Goal: Check status: Check status

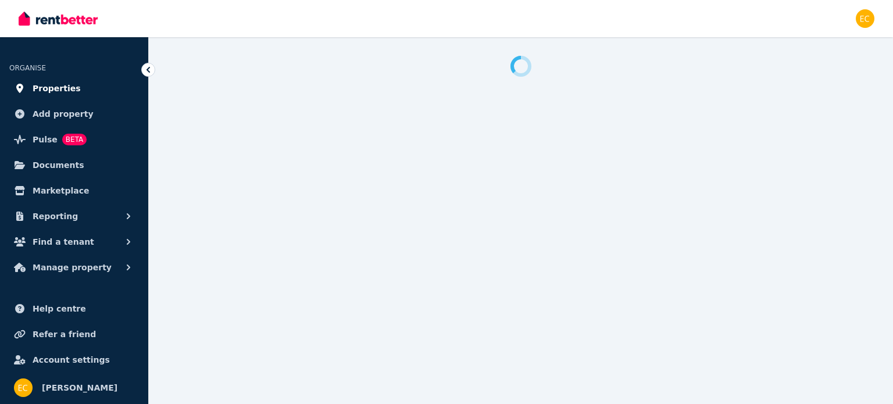
click at [70, 87] on span "Properties" at bounding box center [57, 88] width 48 height 14
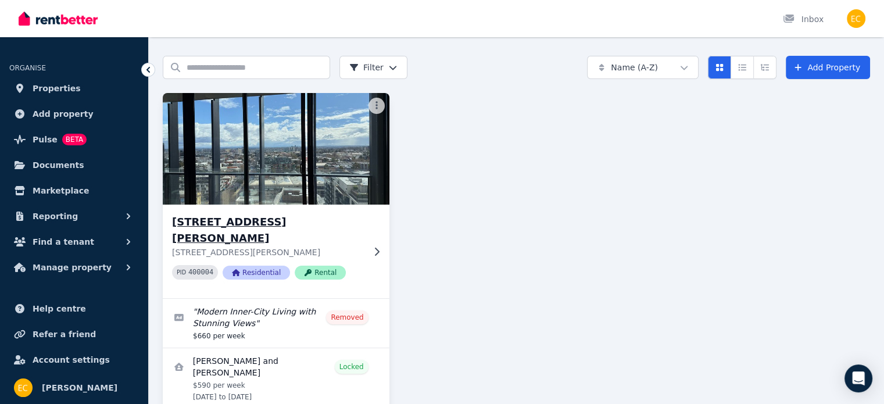
scroll to position [58, 0]
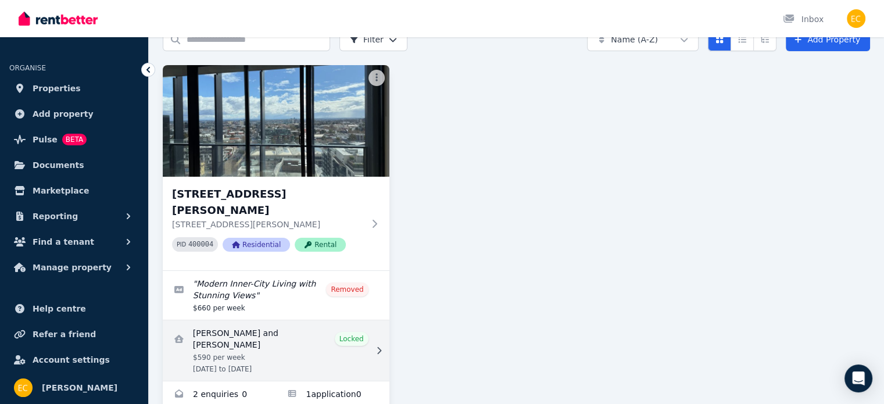
click at [317, 320] on link "View details for Wanyi Fan and Yuan Gao" at bounding box center [276, 350] width 227 height 60
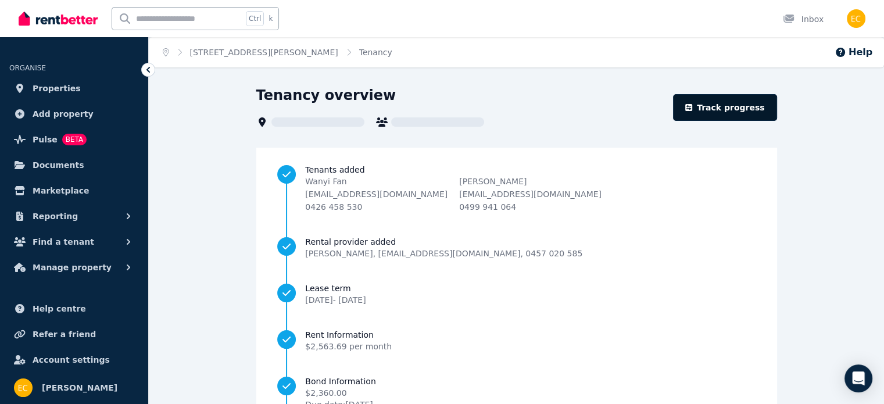
click at [722, 104] on link "Track progress" at bounding box center [725, 107] width 104 height 27
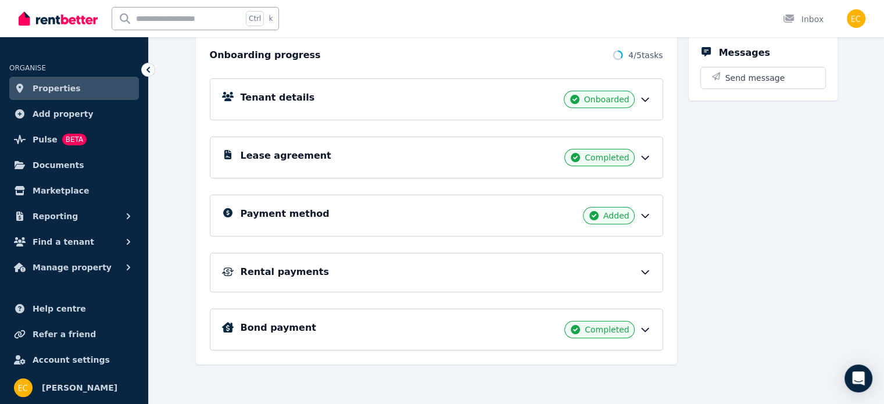
scroll to position [130, 0]
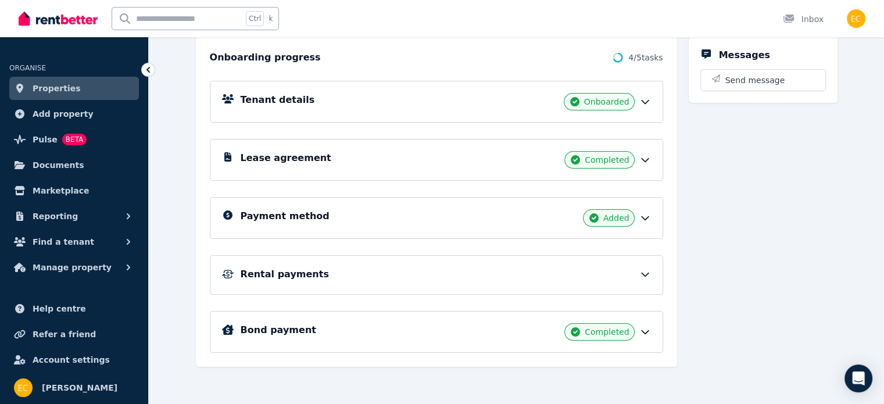
click at [651, 269] on icon at bounding box center [645, 275] width 12 height 12
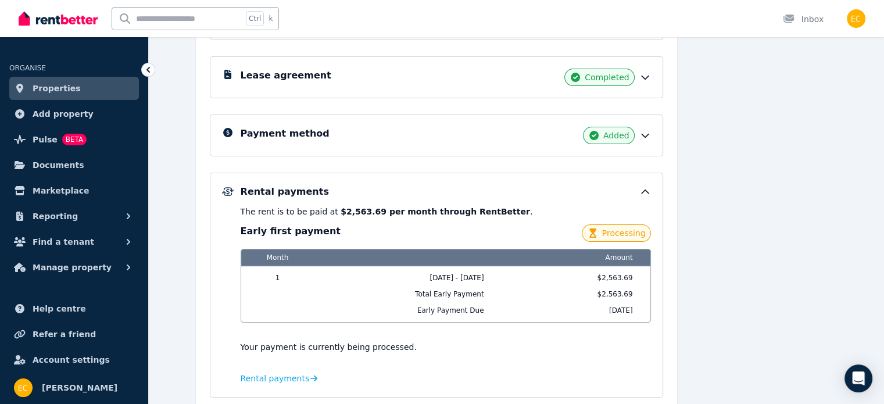
scroll to position [232, 0]
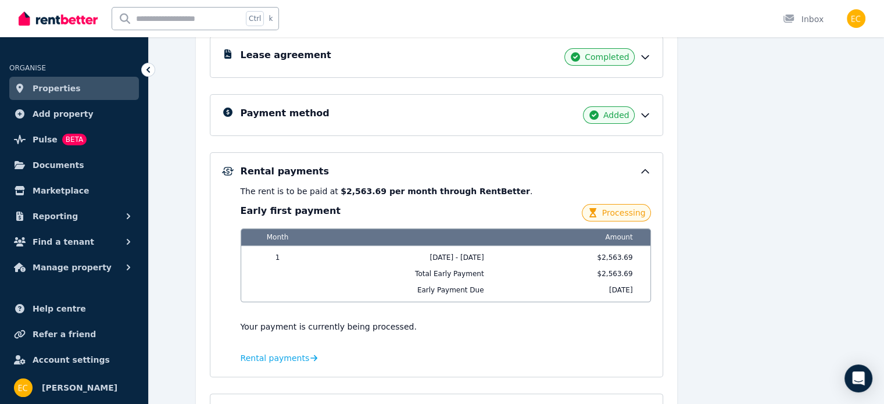
click at [625, 213] on span "Processing" at bounding box center [624, 213] width 44 height 12
click at [646, 208] on span "Processing" at bounding box center [624, 213] width 44 height 12
